Goal: Obtain resource: Obtain resource

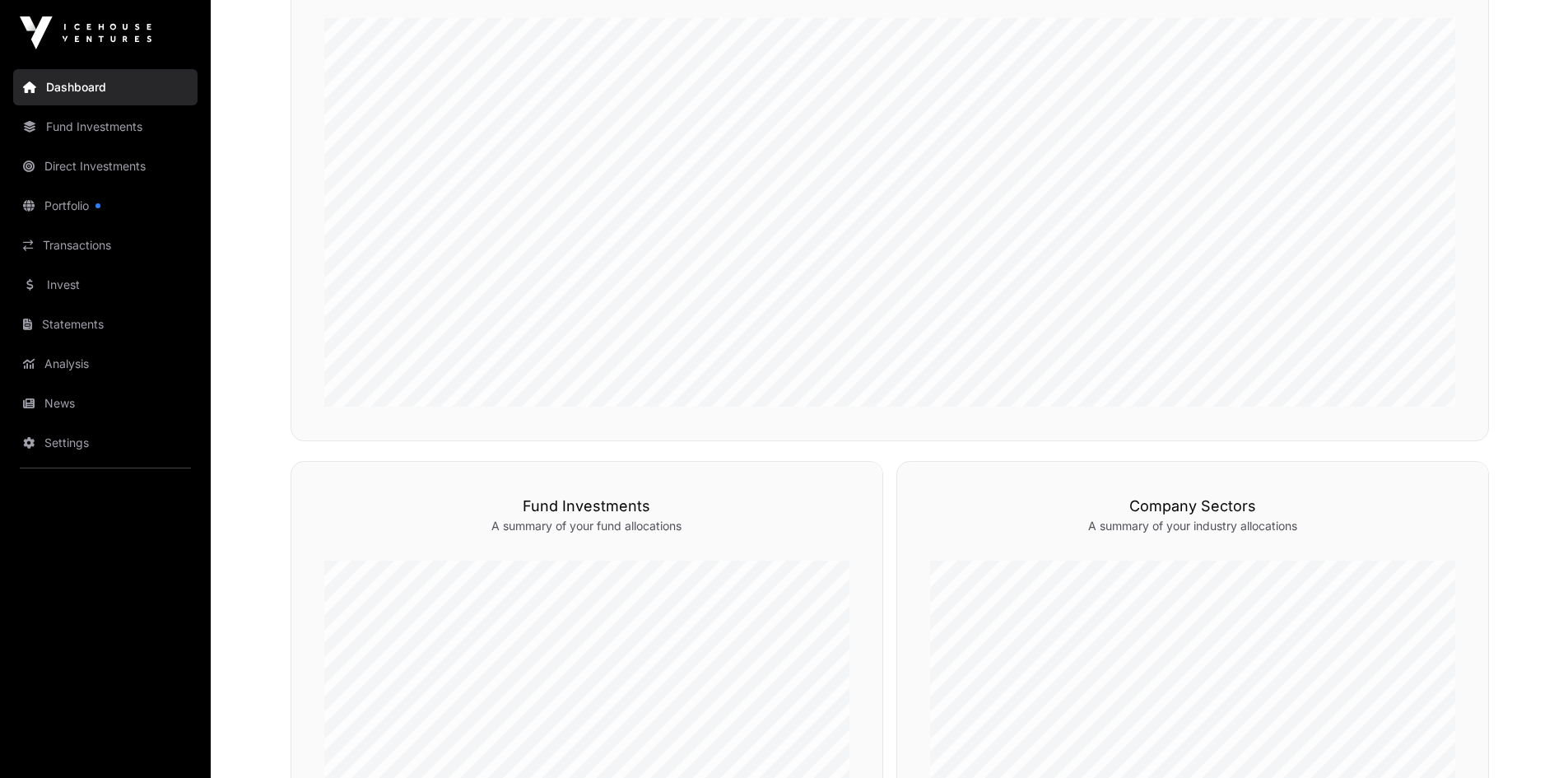
scroll to position [576, 0]
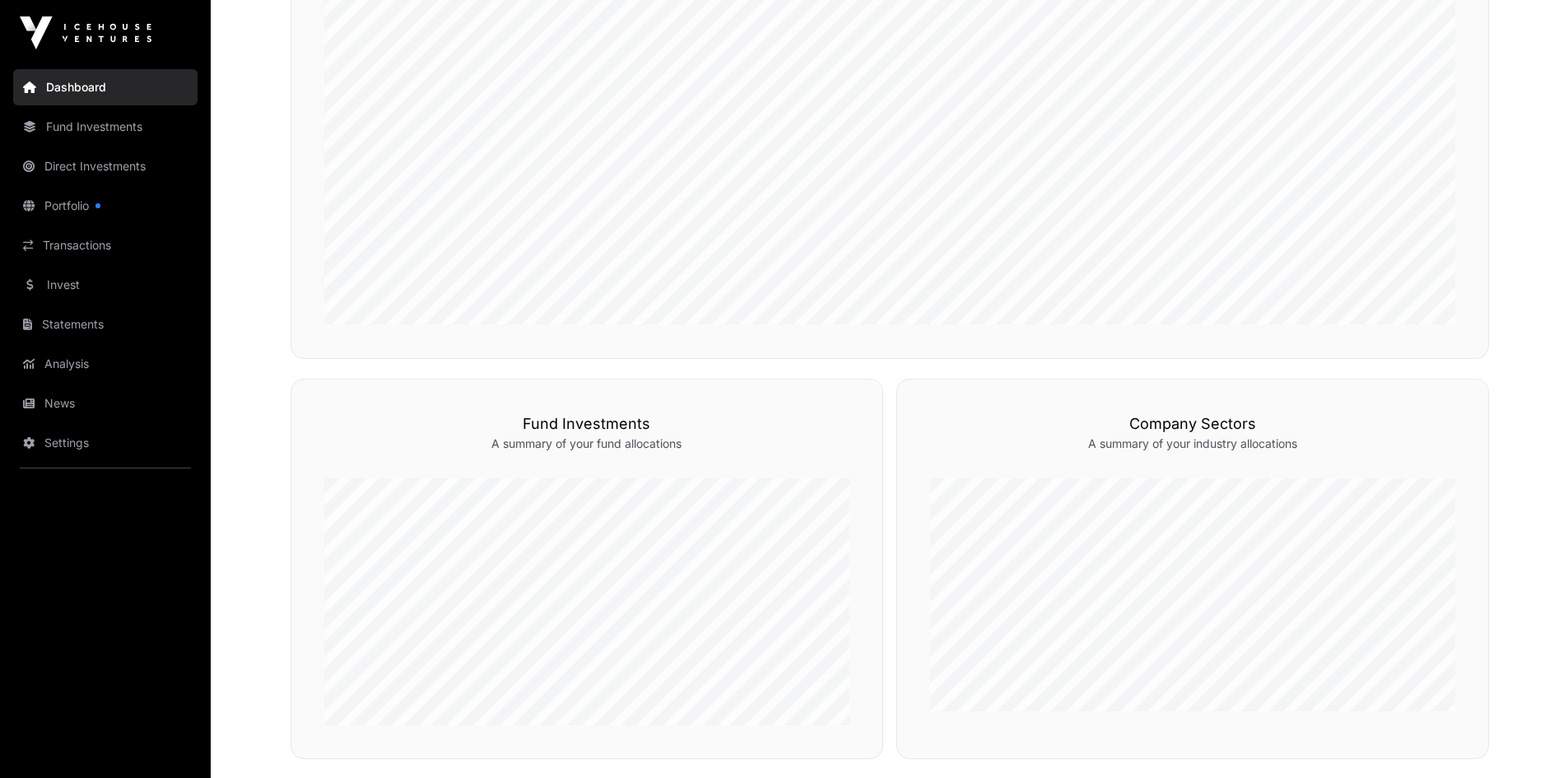
click at [62, 400] on link "News" at bounding box center [105, 404] width 184 height 37
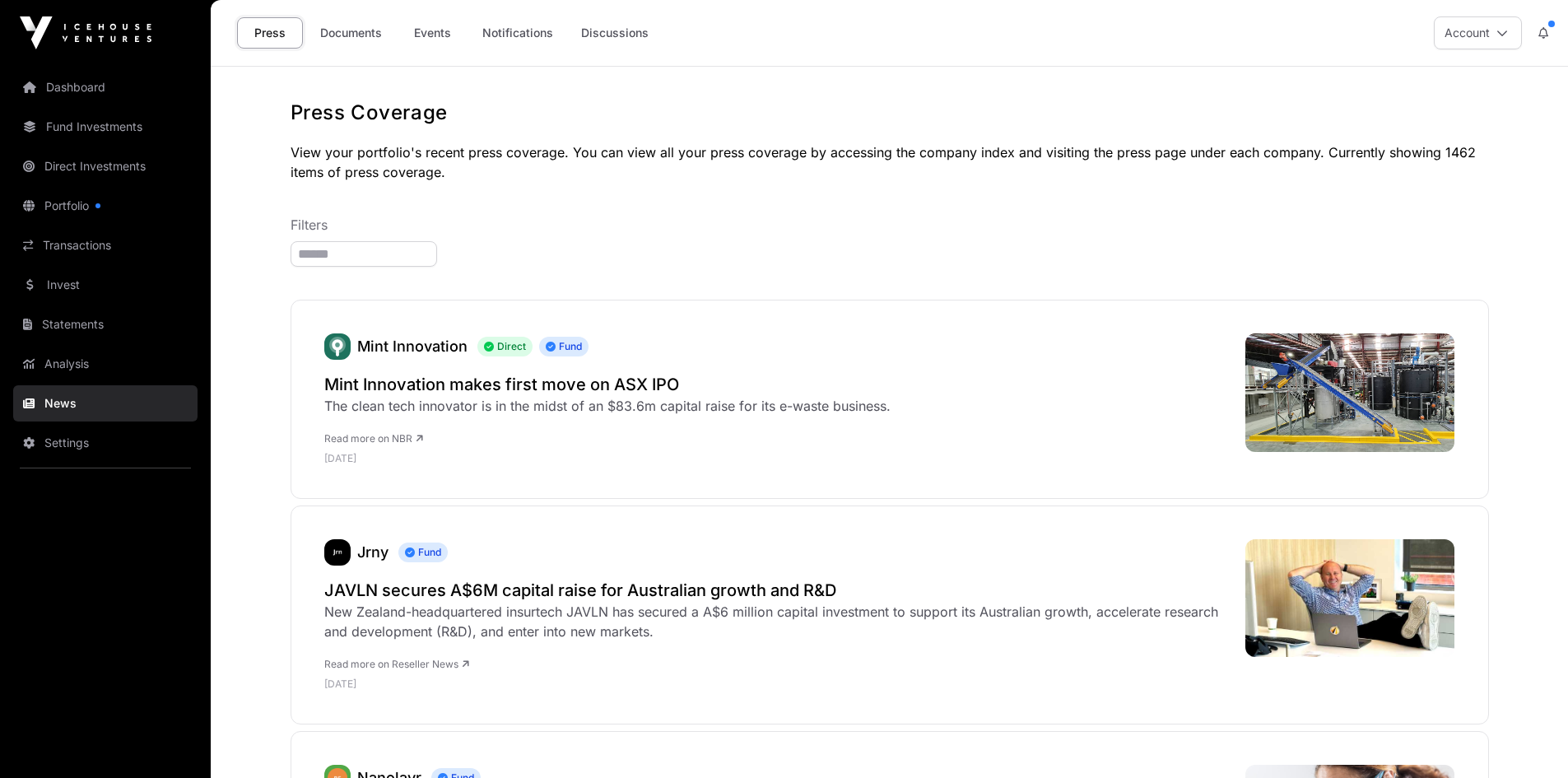
click at [345, 34] on link "Documents" at bounding box center [351, 33] width 83 height 31
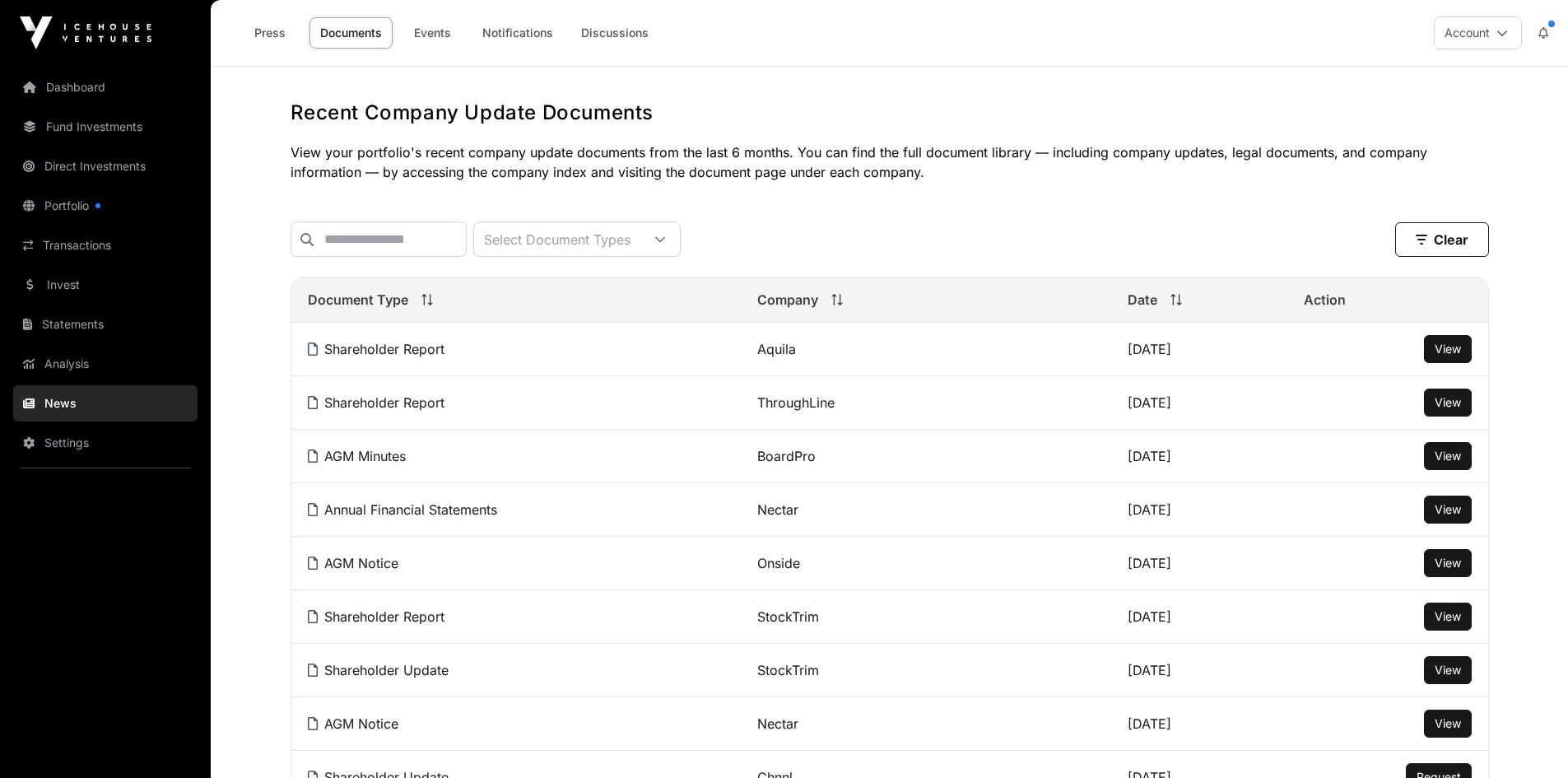
click at [1457, 462] on span "View" at bounding box center [1447, 455] width 26 height 14
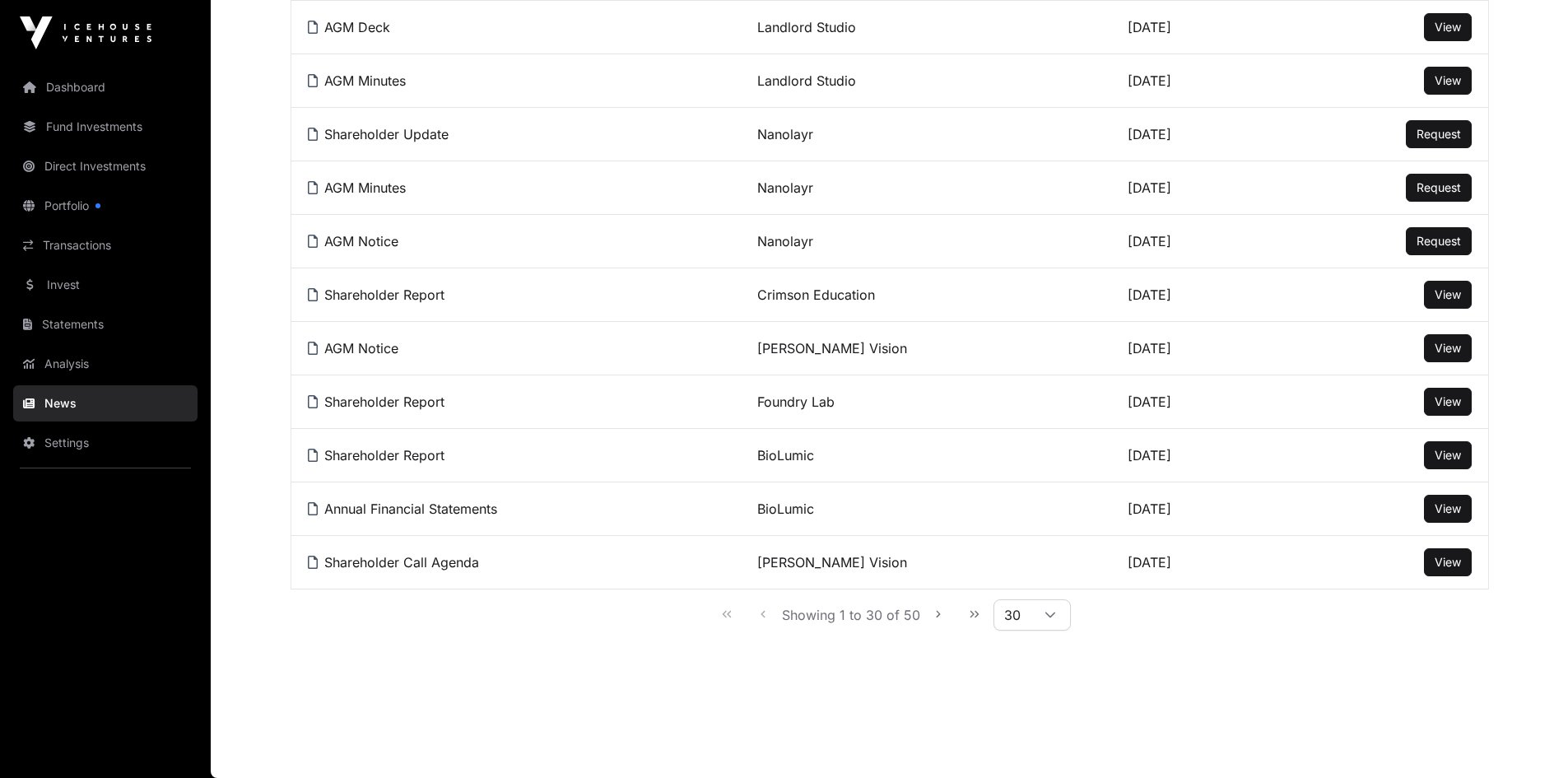
scroll to position [1350, 0]
click at [935, 615] on icon "Next Page" at bounding box center [938, 614] width 12 height 12
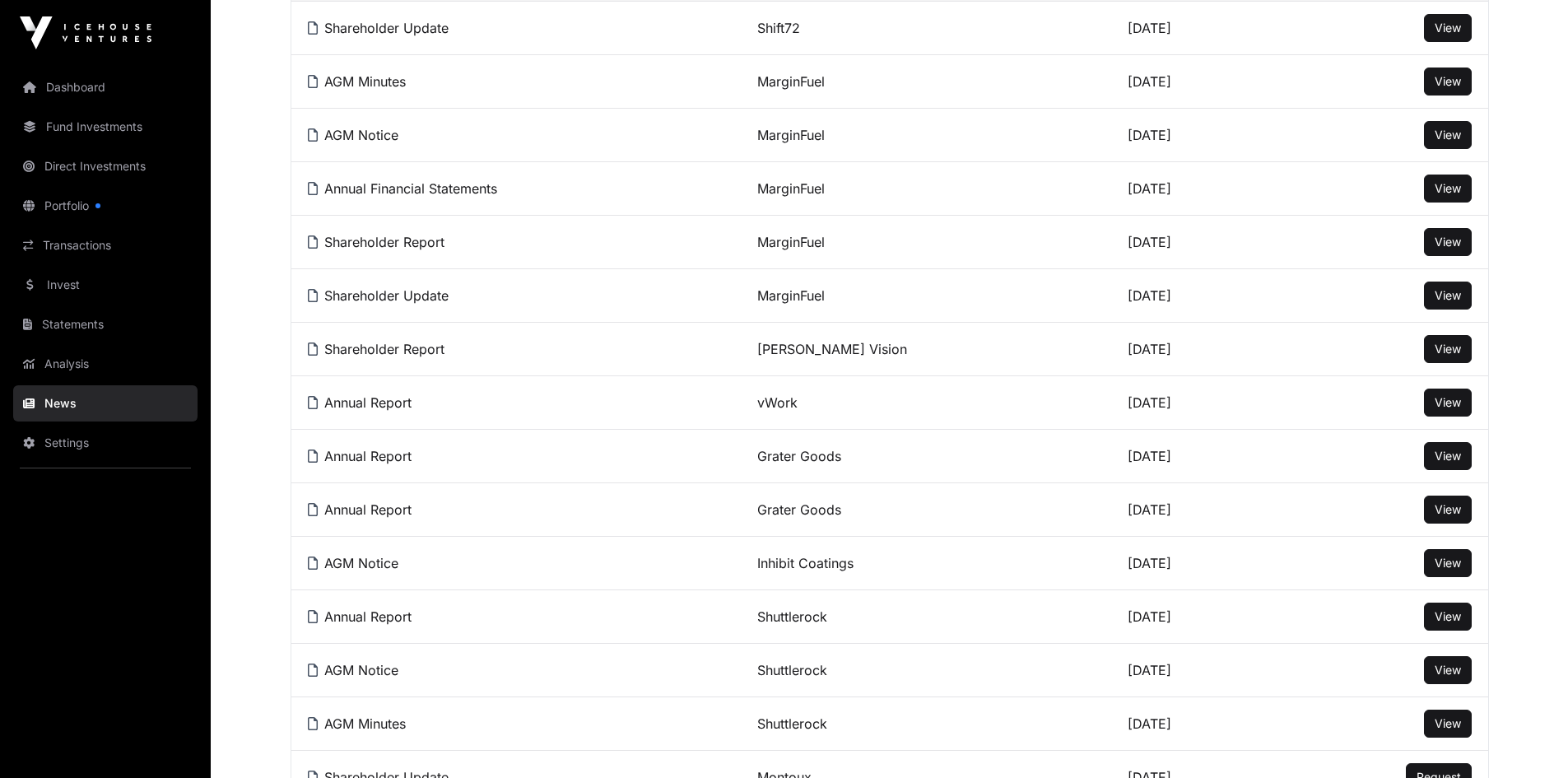
scroll to position [0, 0]
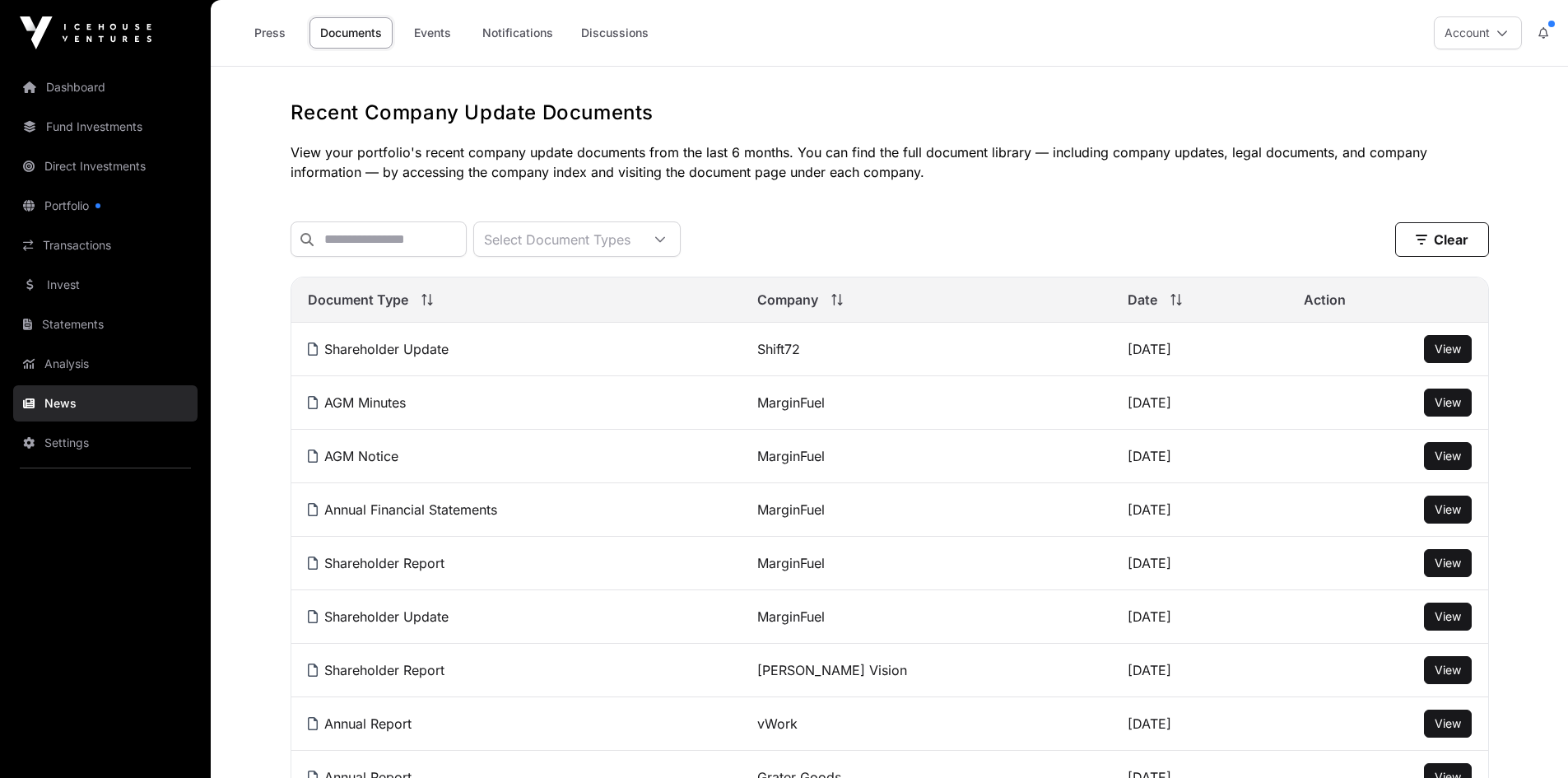
click at [957, 167] on p "View your portfolio's recent company update documents from the last 6 months. Y…" at bounding box center [889, 162] width 1198 height 39
